Goal: Task Accomplishment & Management: Complete application form

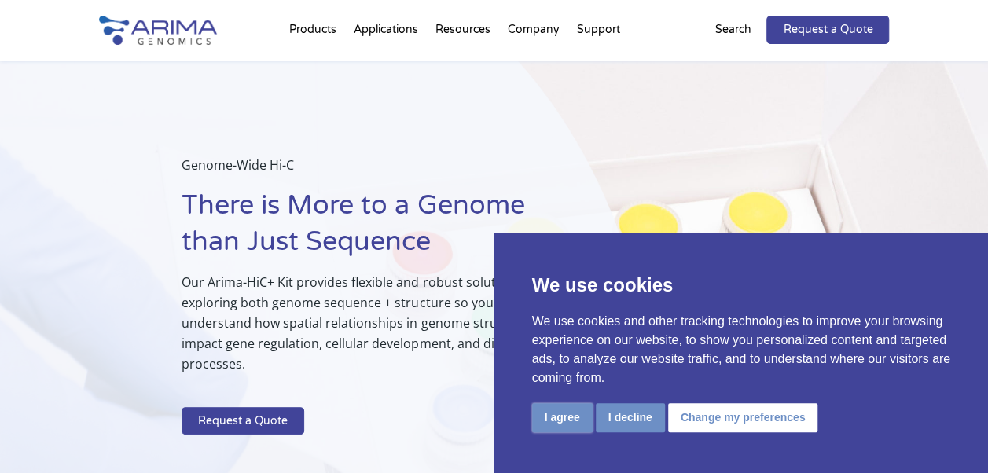
click at [572, 421] on button "I agree" at bounding box center [562, 417] width 61 height 29
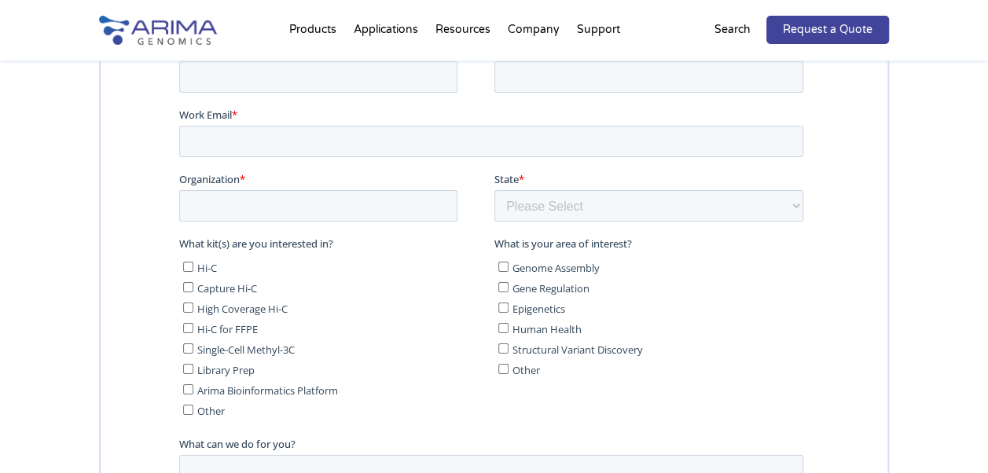
scroll to position [8558, 0]
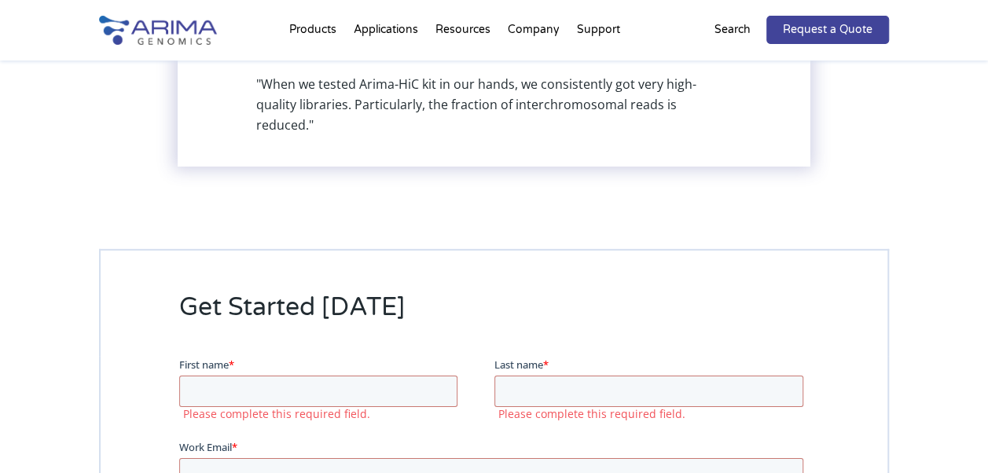
scroll to position [8086, 0]
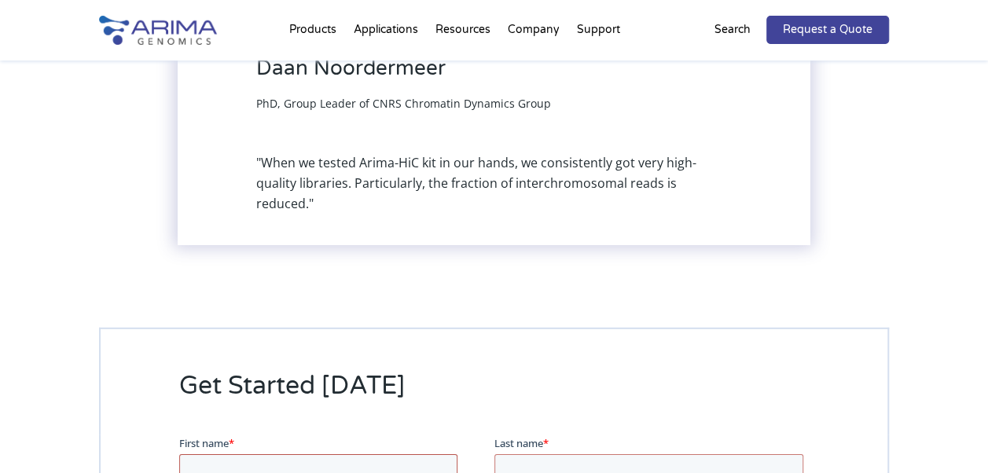
click at [285, 460] on input "First name *" at bounding box center [318, 470] width 278 height 31
type input "Chanda"
type input "Rajanandini"
type input "[EMAIL_ADDRESS][DOMAIN_NAME]"
type input "Lotususa"
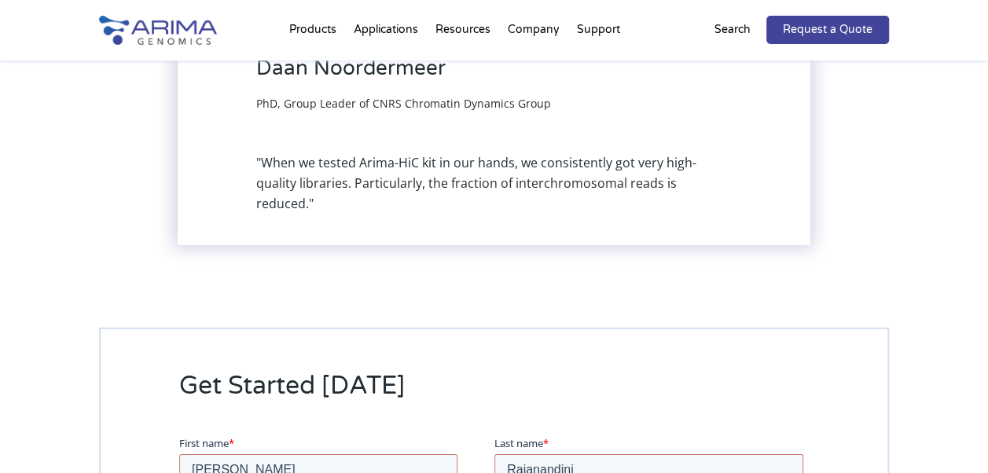
select select "[US_STATE]"
type input "[PERSON_NAME] Hydraulics"
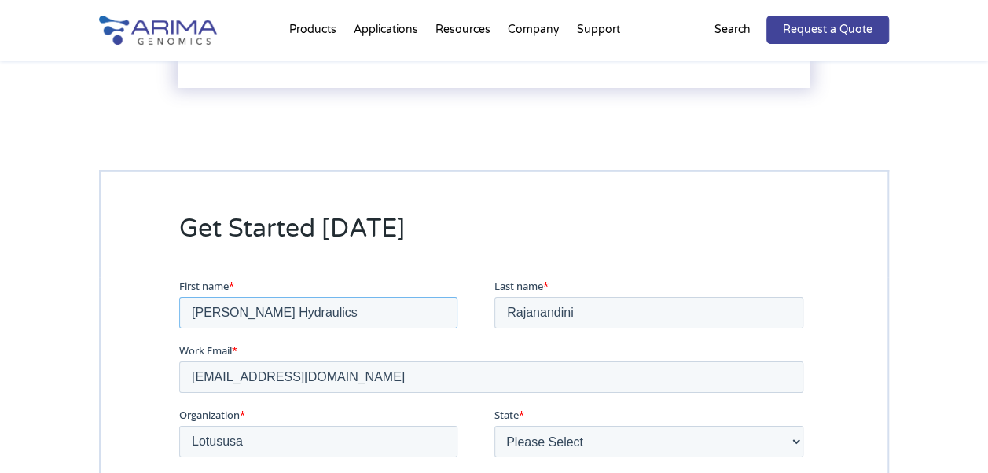
scroll to position [8322, 0]
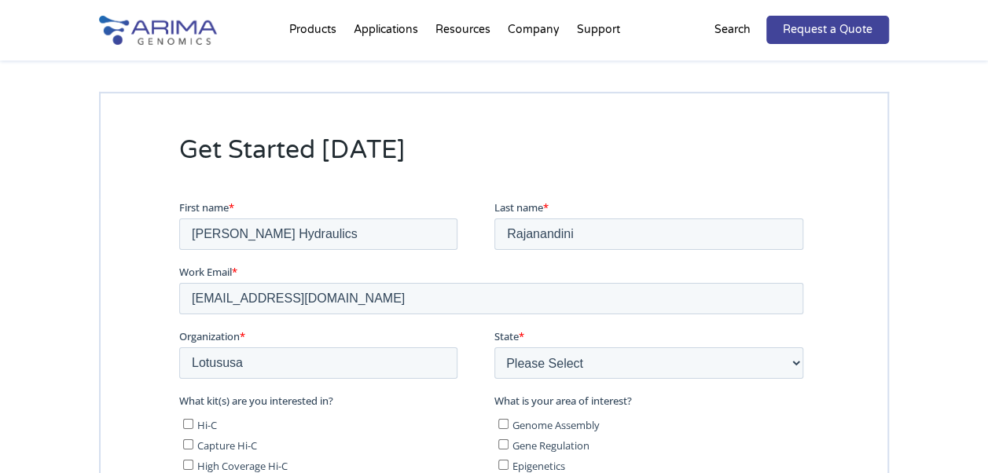
click at [191, 421] on input "Hi-C" at bounding box center [187, 424] width 10 height 10
checkbox input "true"
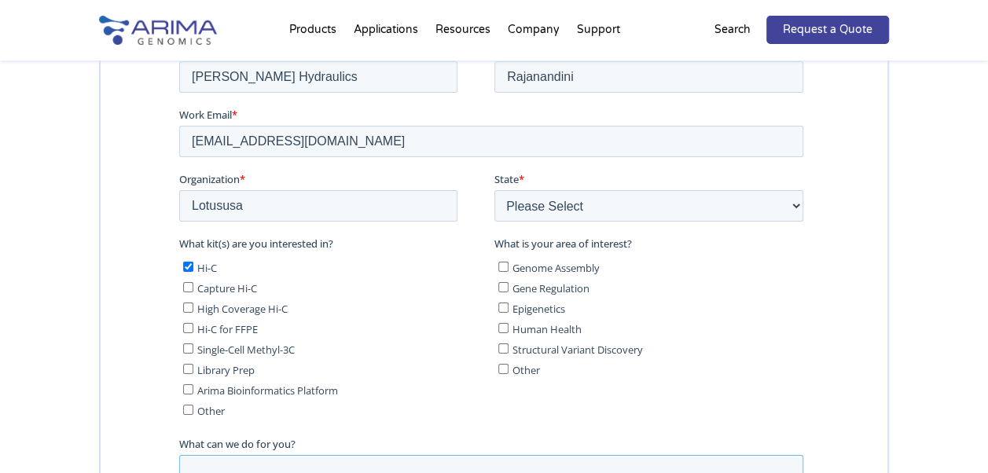
click at [247, 473] on textarea "What can we do for you?" at bounding box center [491, 481] width 624 height 52
paste textarea "Request Quote for Arima Genomics HiC Sequencing and QC Service"
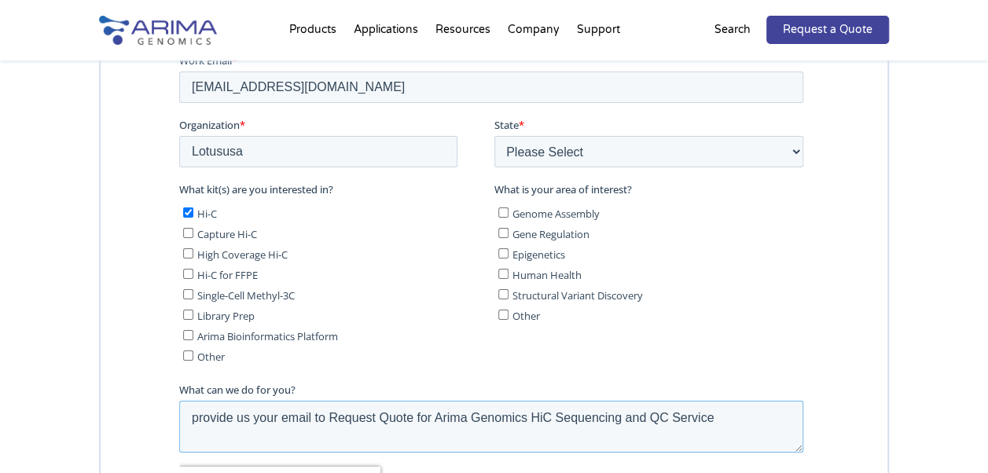
scroll to position [8558, 0]
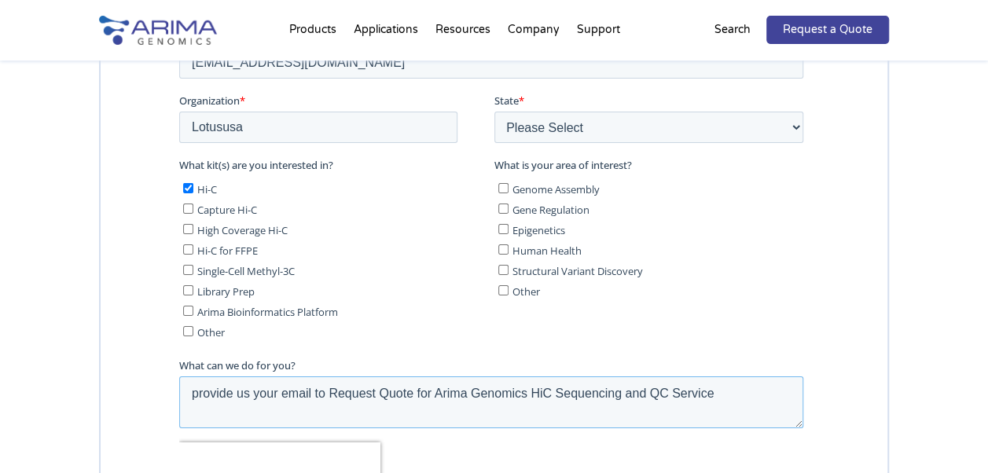
type textarea "provide us your email to Request Quote for Arima Genomics HiC Sequencing and QC…"
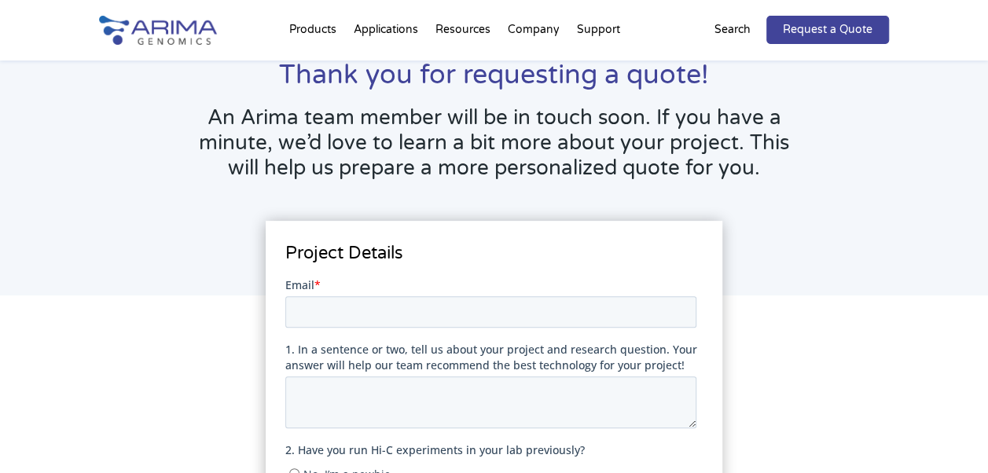
scroll to position [129, 0]
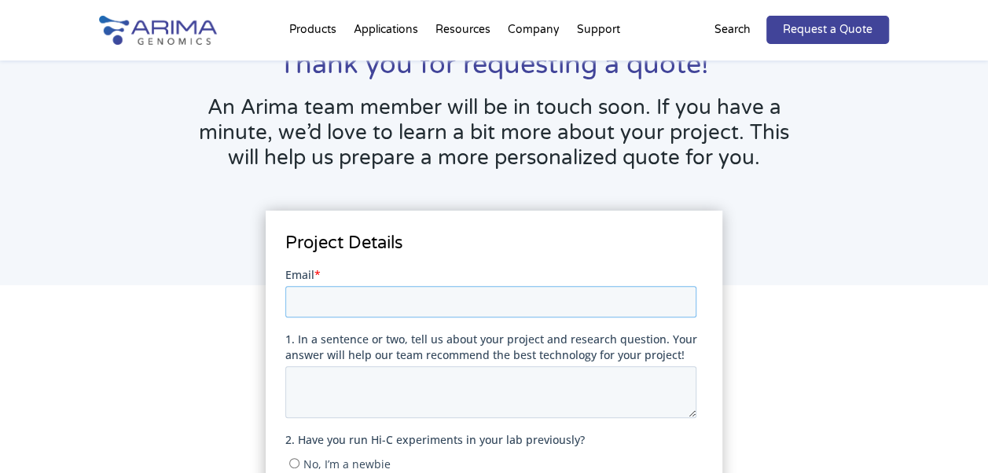
click at [425, 307] on input "Email *" at bounding box center [490, 301] width 411 height 31
type input "[EMAIL_ADDRESS][DOMAIN_NAME]"
click at [371, 392] on textarea "1. In a sentence or two, tell us about your project and research question. Your…" at bounding box center [490, 392] width 411 height 52
paste textarea "Request Quote for Arima Genomics HiC Sequencing and QC Service"
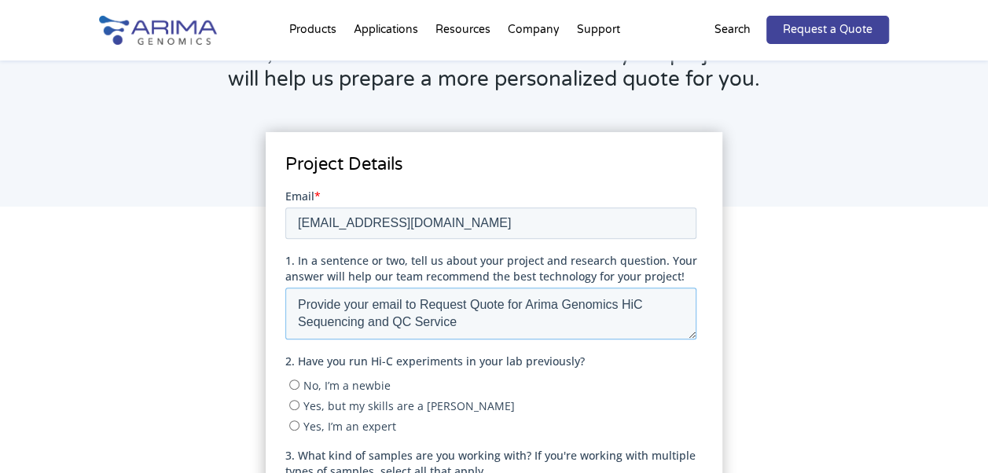
scroll to position [286, 0]
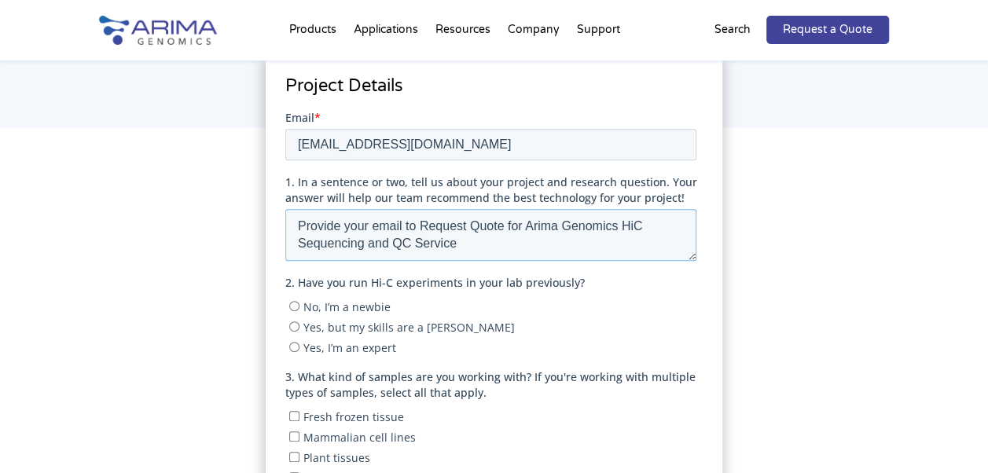
type textarea "Provide your email to Request Quote for Arima Genomics HiC Sequencing and QC Se…"
click at [292, 306] on input "No, I’m a newbie" at bounding box center [294, 306] width 10 height 10
radio input "true"
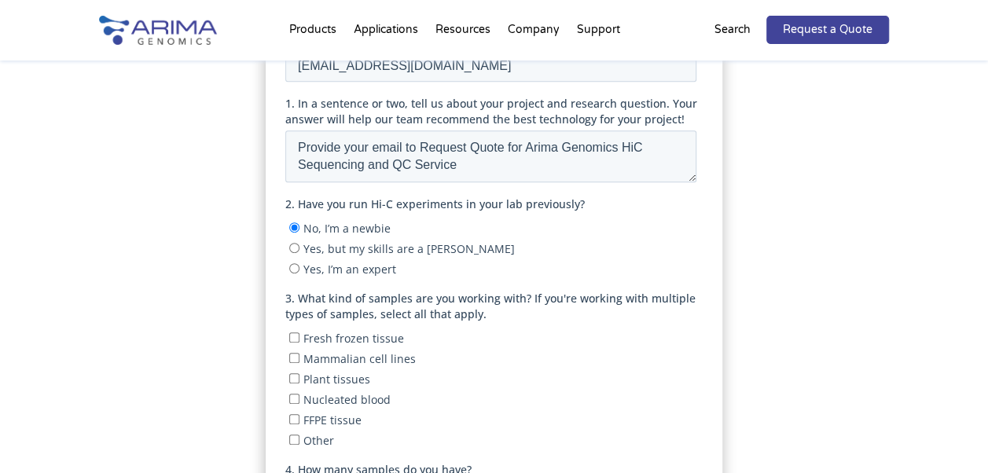
click at [295, 443] on input "Other" at bounding box center [294, 440] width 10 height 10
checkbox input "true"
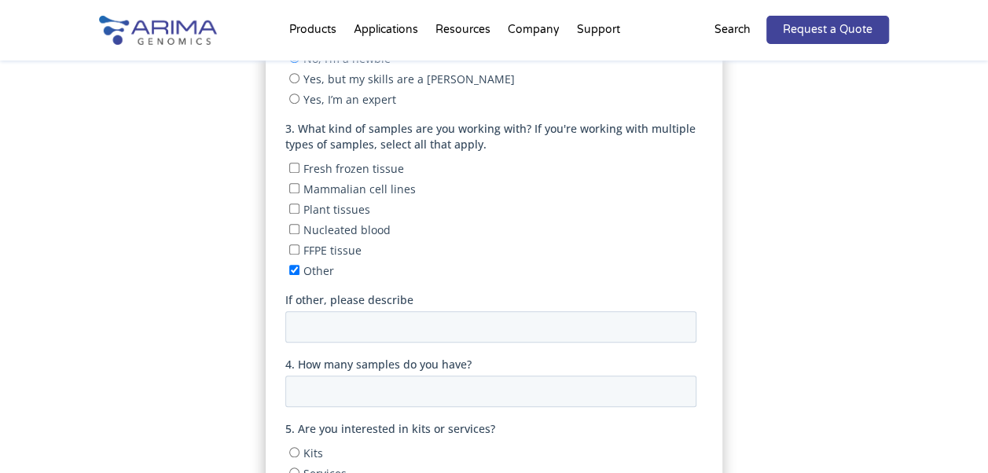
scroll to position [522, 0]
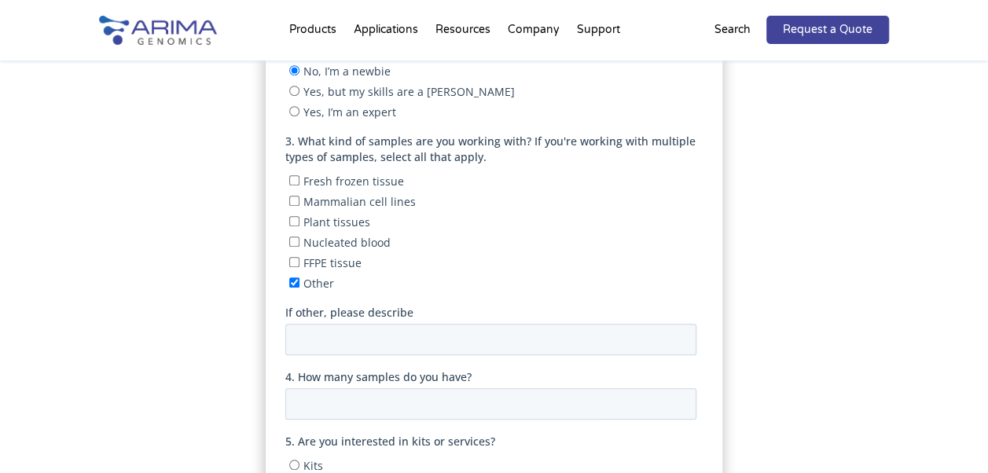
click at [293, 201] on input "Mammalian cell lines" at bounding box center [294, 201] width 10 height 10
checkbox input "true"
click at [293, 278] on input "Other" at bounding box center [294, 283] width 10 height 10
checkbox input "false"
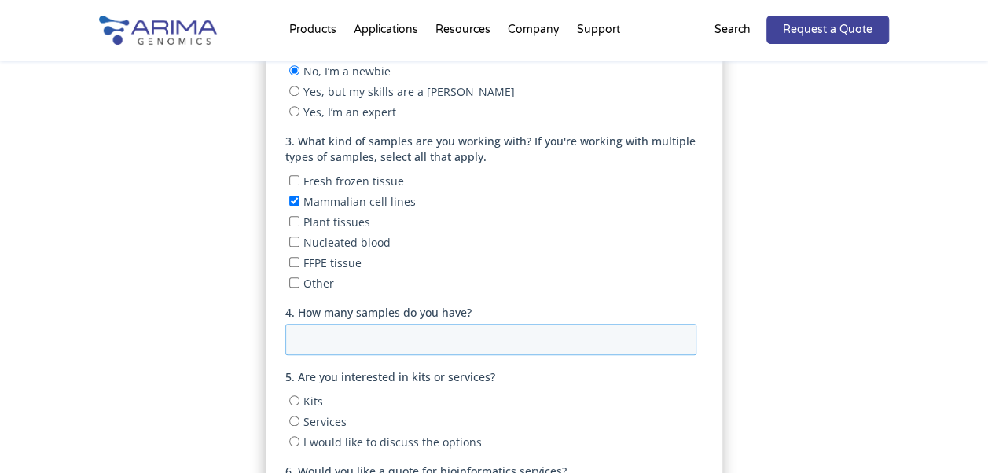
click at [476, 348] on input "4. How many samples do you have?" at bounding box center [490, 339] width 411 height 31
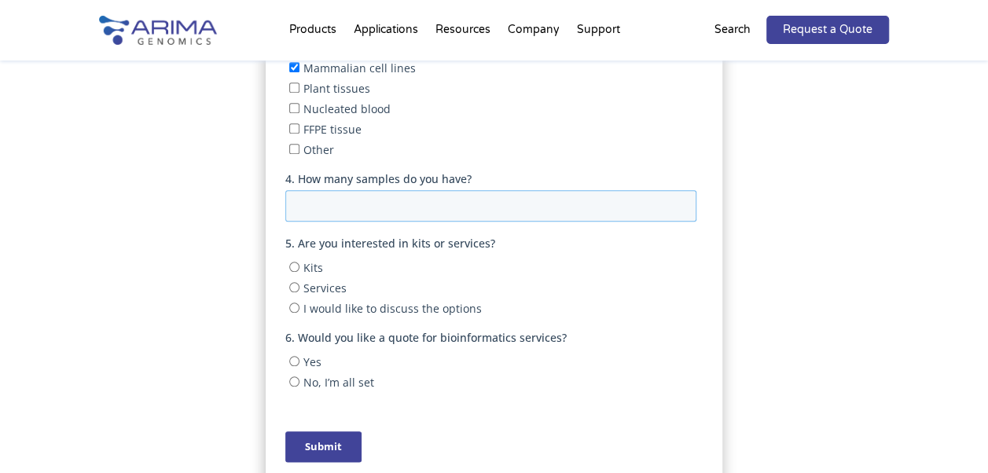
scroll to position [679, 0]
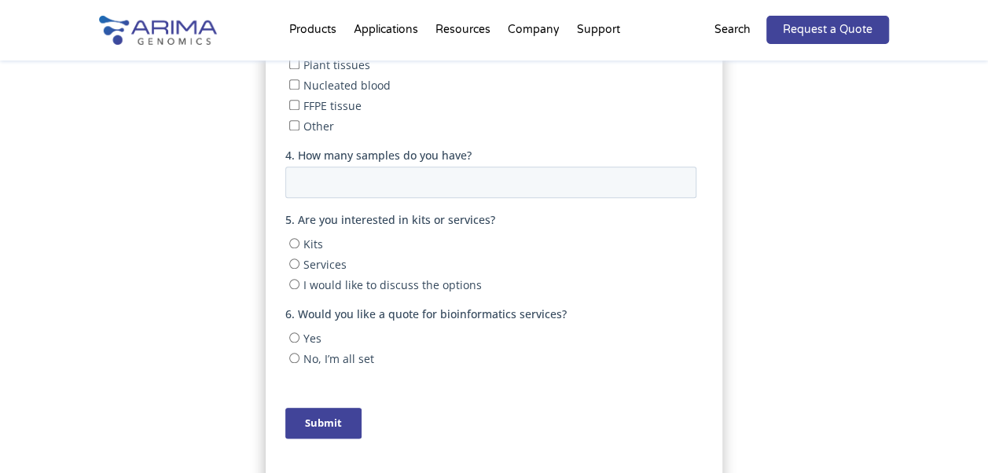
click at [295, 246] on input "Kits" at bounding box center [294, 243] width 10 height 10
radio input "true"
click at [292, 337] on input "Yes" at bounding box center [294, 338] width 10 height 10
radio input "true"
click at [337, 424] on input "Submit" at bounding box center [323, 423] width 76 height 31
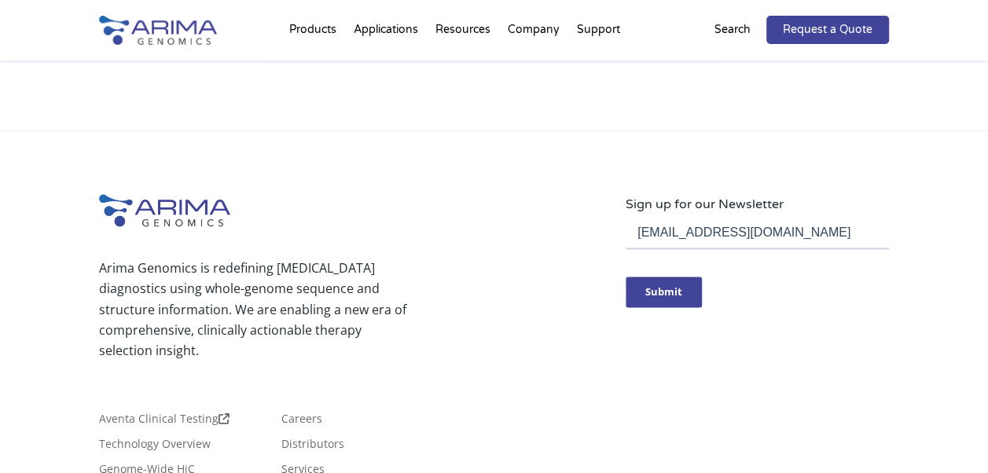
scroll to position [1186, 0]
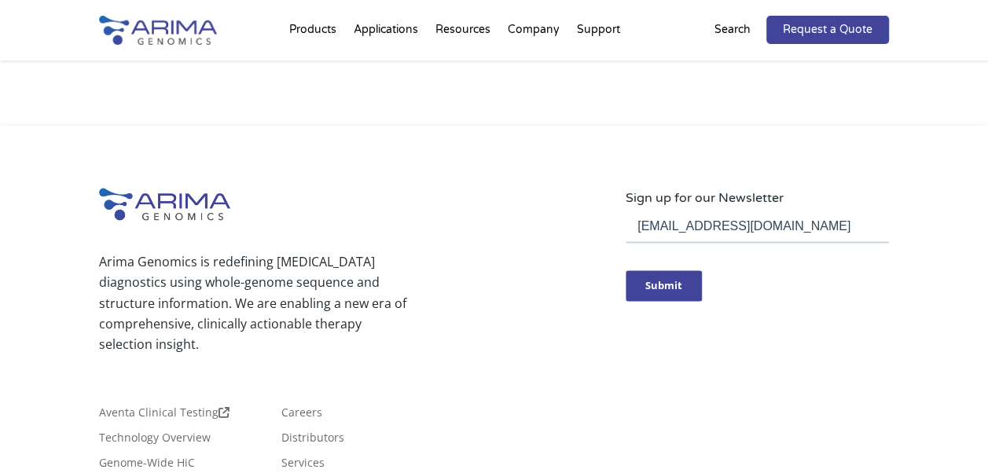
click at [662, 282] on input "Submit" at bounding box center [664, 286] width 76 height 31
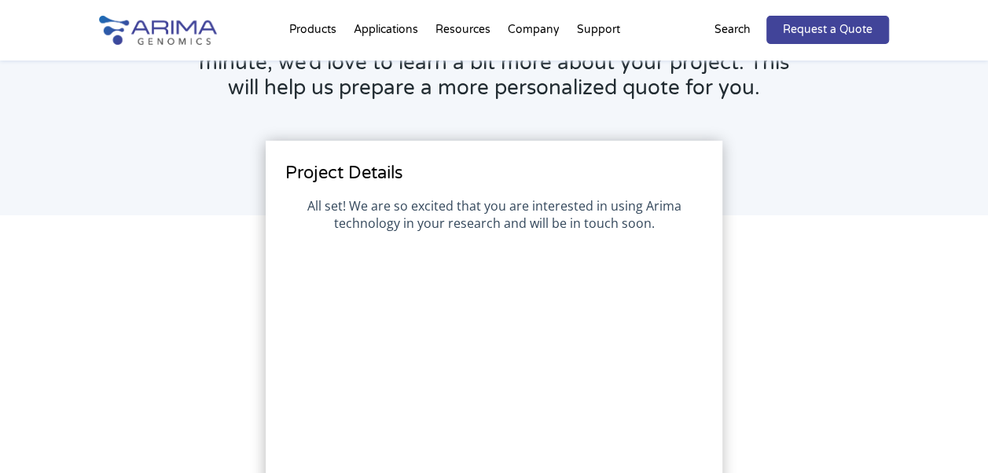
scroll to position [0, 0]
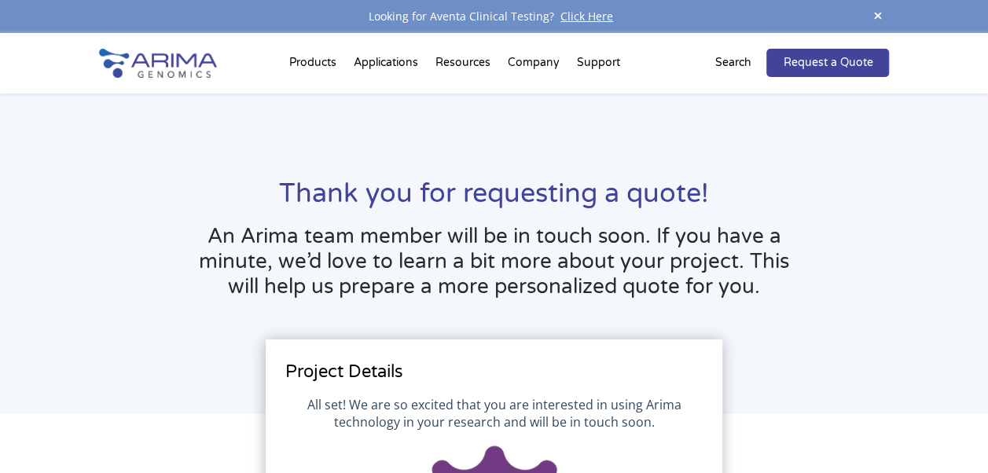
click at [384, 7] on div "Looking for Aventa Clinical Testing? Click Here" at bounding box center [494, 16] width 791 height 20
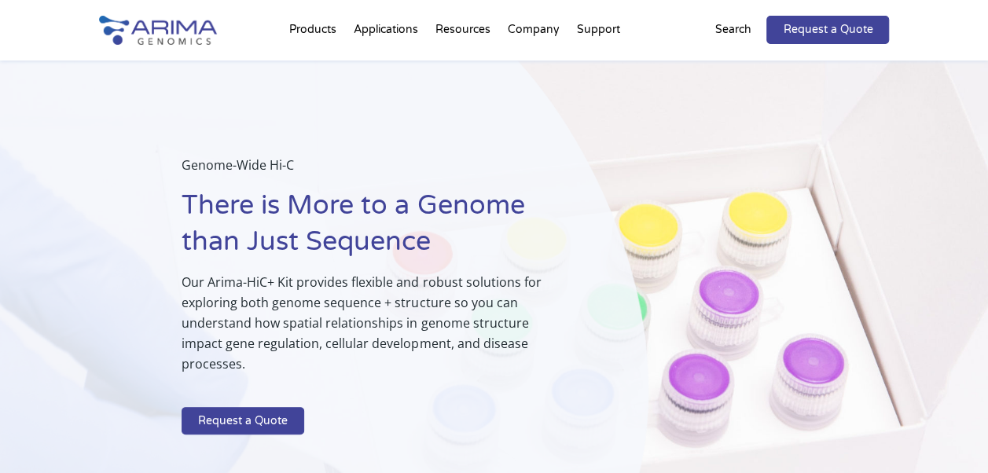
select select "[US_STATE]"
